Goal: Task Accomplishment & Management: Manage account settings

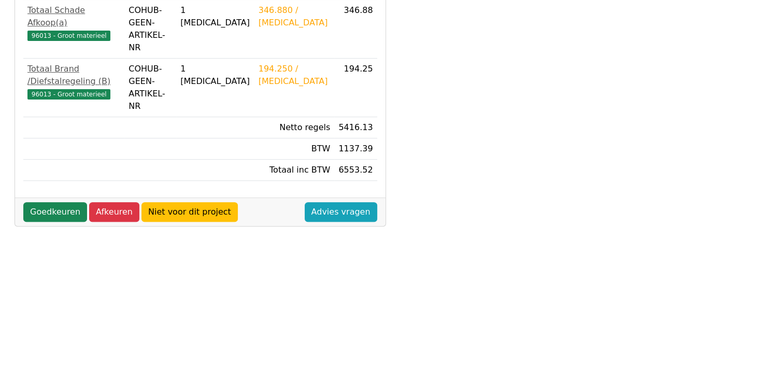
scroll to position [401, 0]
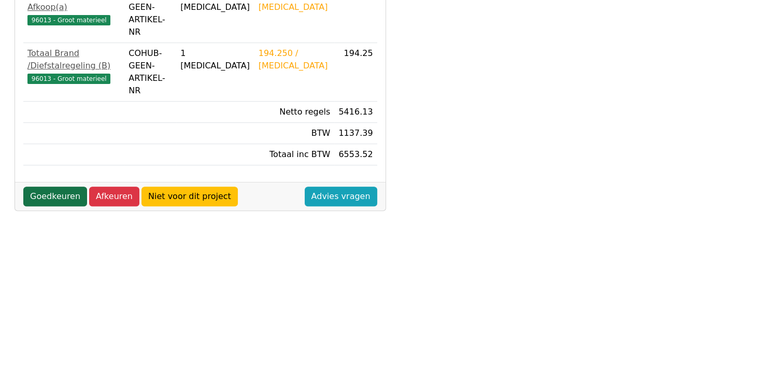
click at [63, 187] on link "Goedkeuren" at bounding box center [55, 197] width 64 height 20
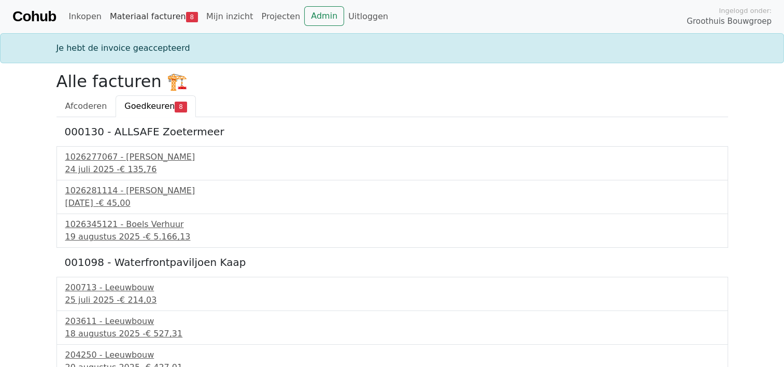
click at [138, 15] on link "Materiaal facturen 8" at bounding box center [154, 16] width 96 height 21
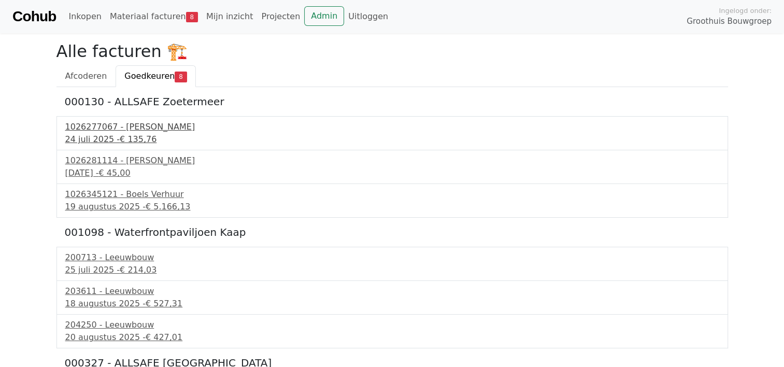
click at [130, 129] on div "1026277067 - Boels Verhuur" at bounding box center [392, 127] width 654 height 12
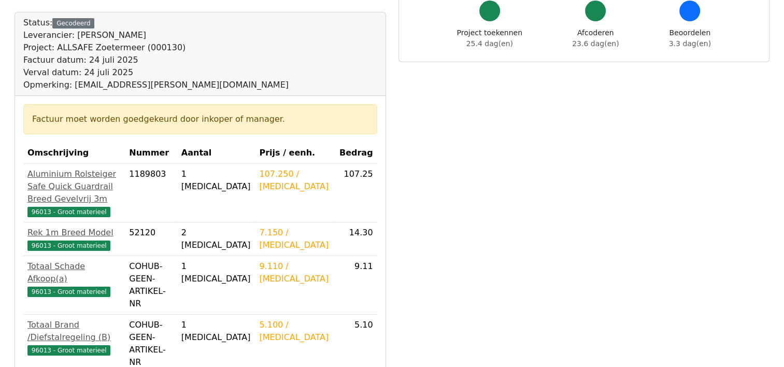
scroll to position [363, 0]
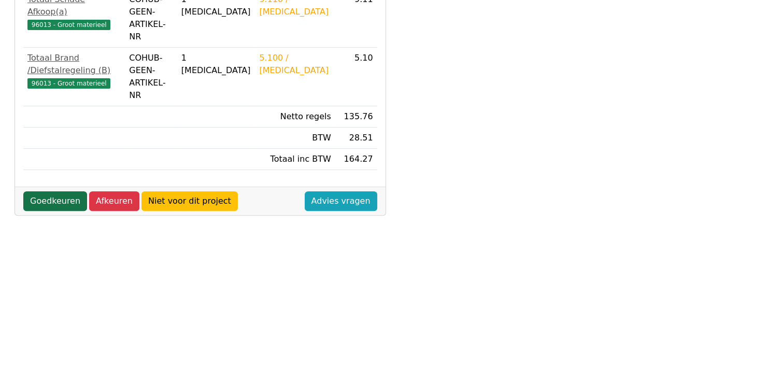
click at [63, 191] on link "Goedkeuren" at bounding box center [55, 201] width 64 height 20
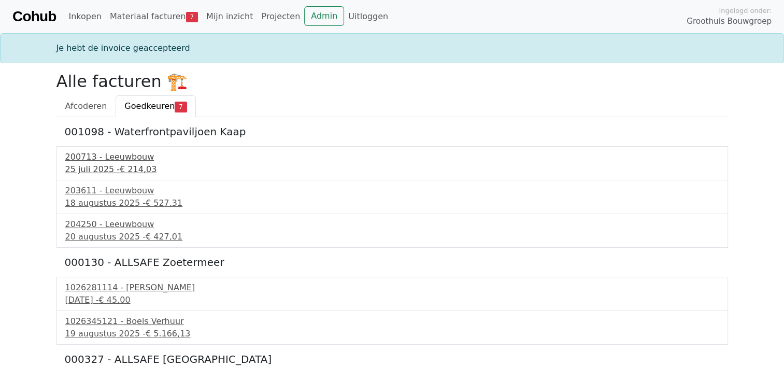
click at [104, 158] on div "200713 - Leeuwbouw" at bounding box center [392, 157] width 654 height 12
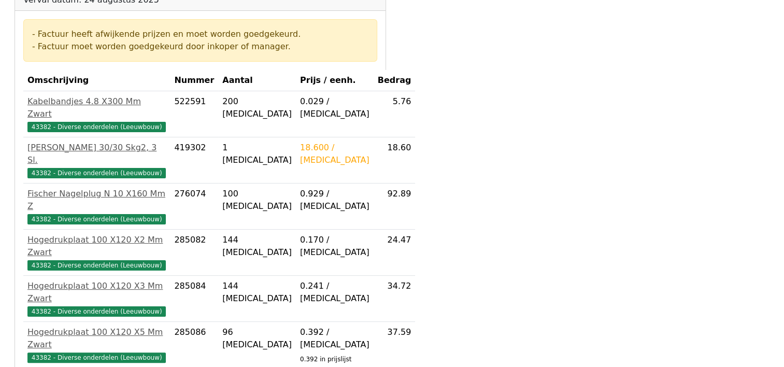
scroll to position [363, 0]
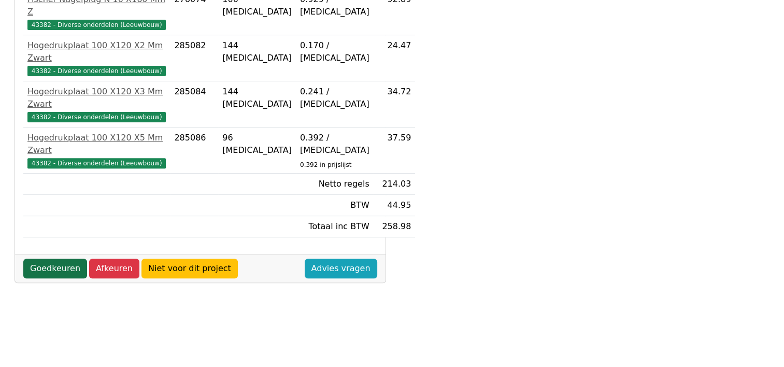
click at [51, 259] on link "Goedkeuren" at bounding box center [55, 269] width 64 height 20
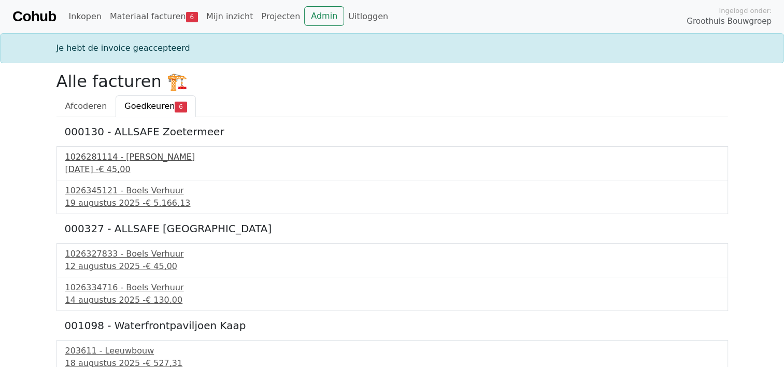
click at [91, 161] on div "1026281114 - [PERSON_NAME]" at bounding box center [392, 157] width 654 height 12
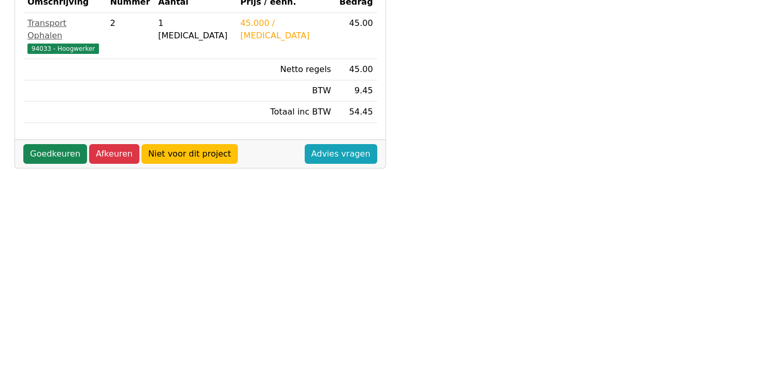
scroll to position [207, 0]
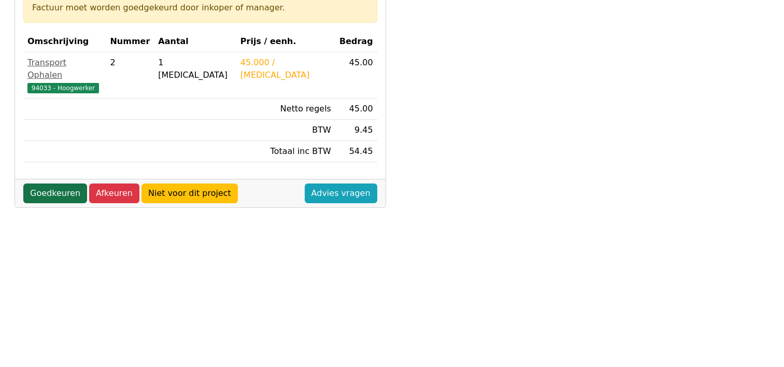
click at [53, 183] on link "Goedkeuren" at bounding box center [55, 193] width 64 height 20
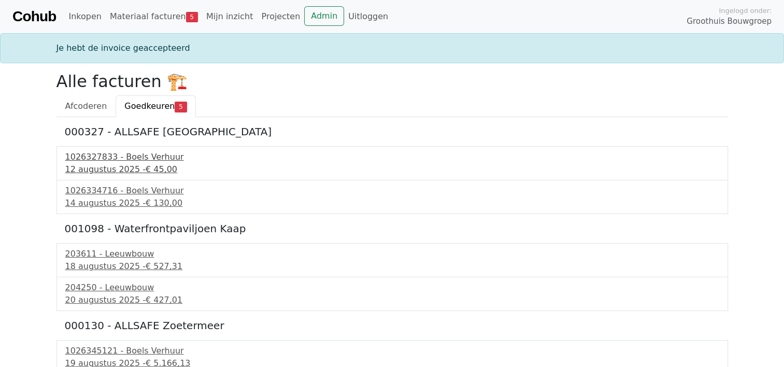
scroll to position [6, 0]
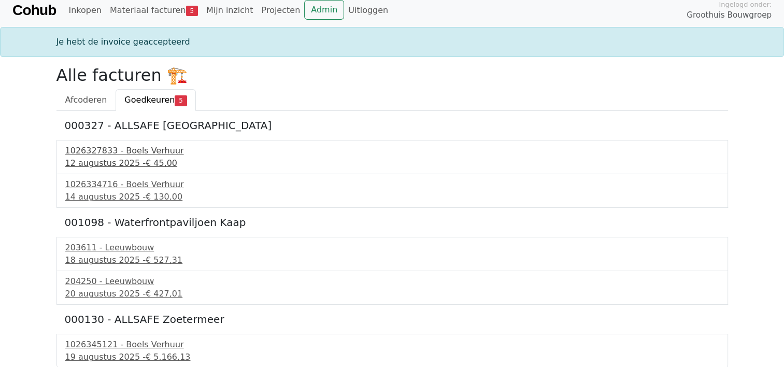
click at [101, 157] on div "12 augustus 2025 - € 45,00" at bounding box center [392, 163] width 654 height 12
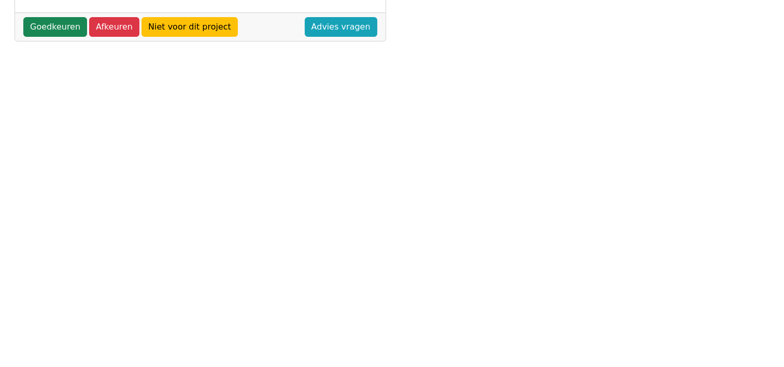
scroll to position [363, 0]
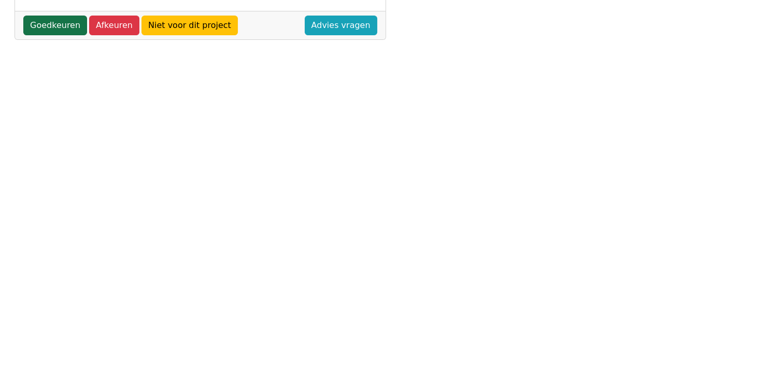
click at [58, 25] on link "Goedkeuren" at bounding box center [55, 26] width 64 height 20
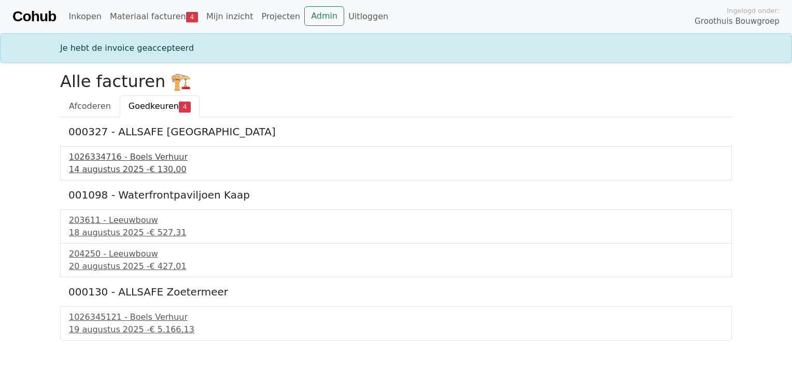
click at [112, 161] on div "1026334716 - Boels Verhuur" at bounding box center [396, 157] width 654 height 12
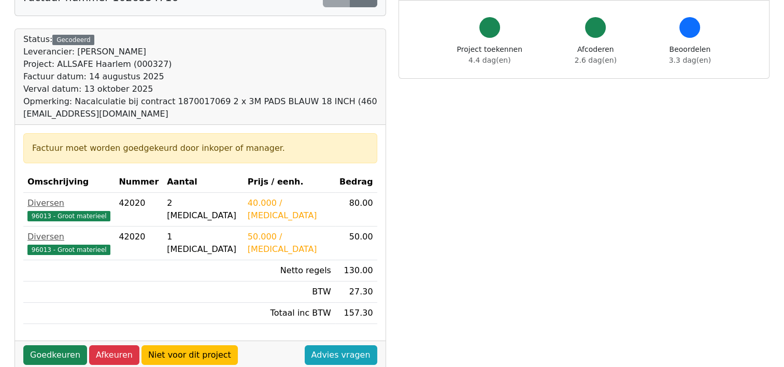
scroll to position [155, 0]
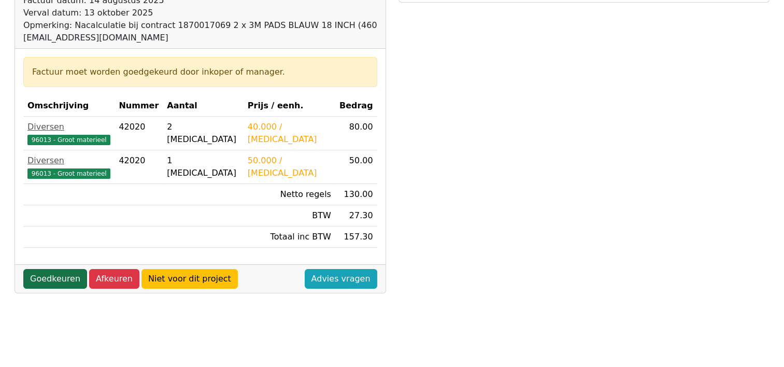
click at [52, 279] on link "Goedkeuren" at bounding box center [55, 279] width 64 height 20
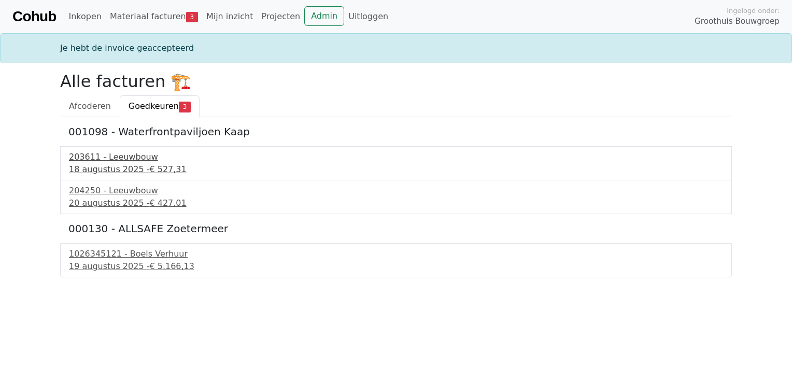
click at [110, 165] on div "18 augustus 2025 - € 527,31" at bounding box center [396, 169] width 654 height 12
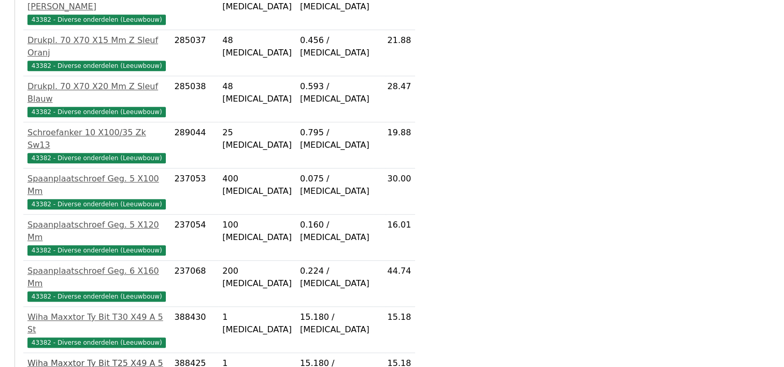
scroll to position [665, 0]
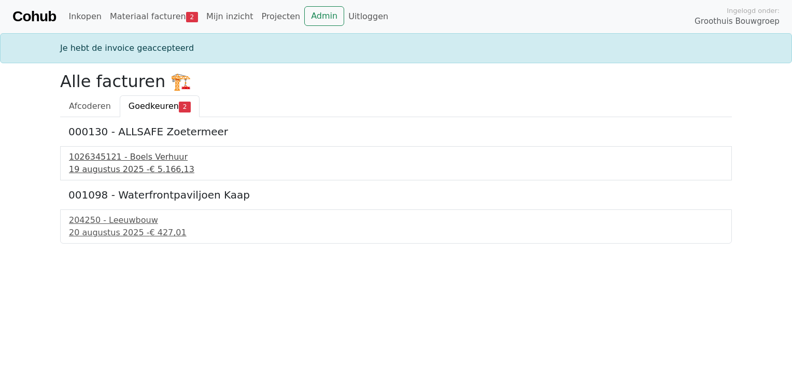
click at [123, 160] on div "1026345121 - Boels Verhuur" at bounding box center [396, 157] width 654 height 12
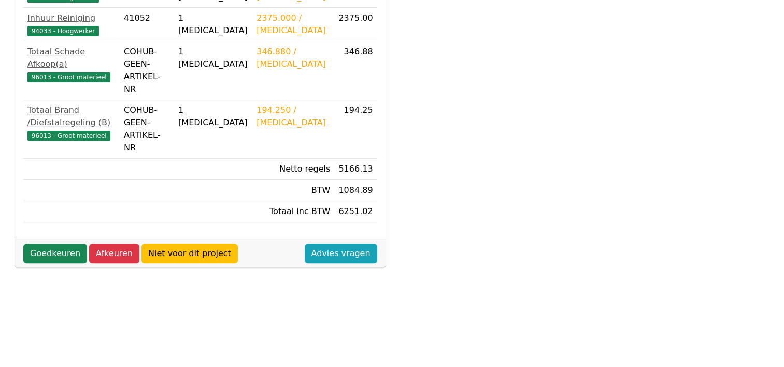
scroll to position [311, 0]
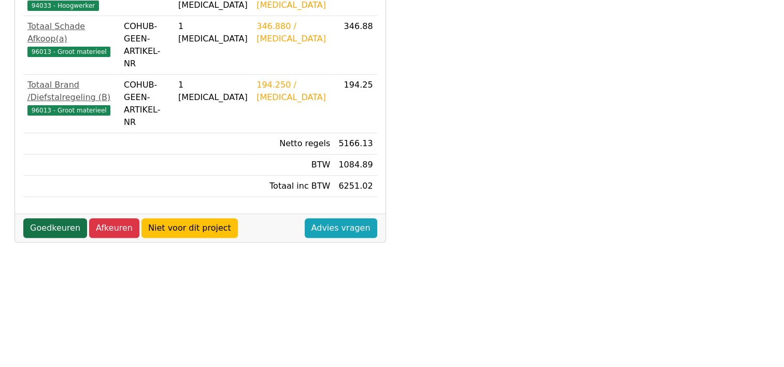
click at [58, 218] on link "Goedkeuren" at bounding box center [55, 228] width 64 height 20
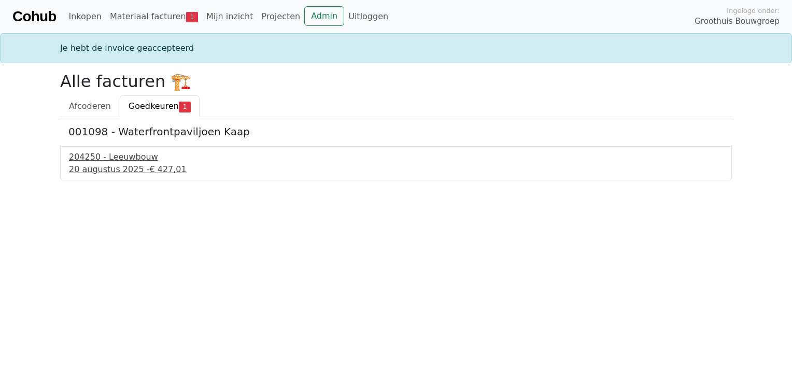
click at [116, 164] on div "20 augustus 2025 - € 427,01" at bounding box center [396, 169] width 654 height 12
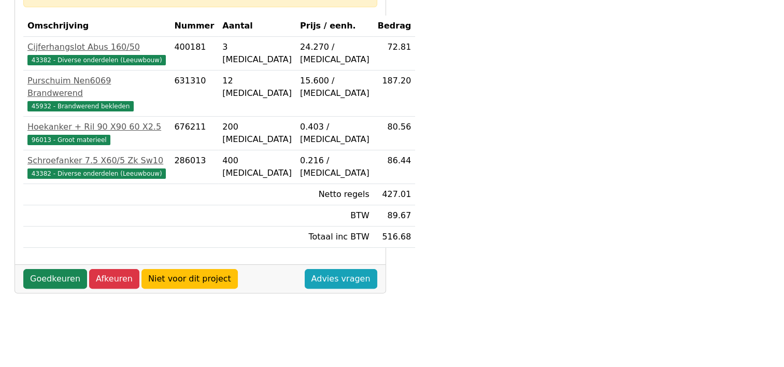
scroll to position [311, 0]
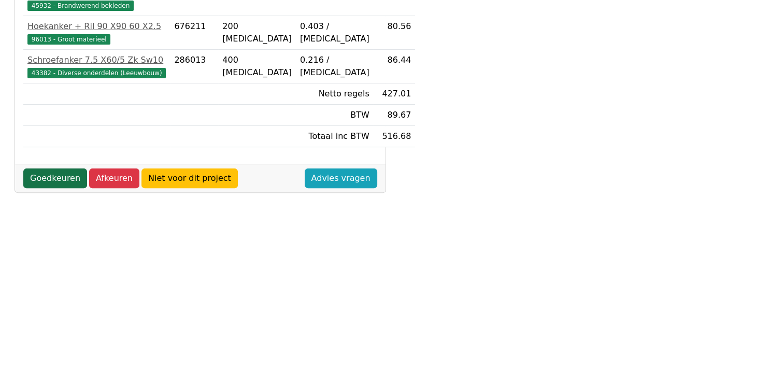
click at [60, 168] on link "Goedkeuren" at bounding box center [55, 178] width 64 height 20
